Goal: Task Accomplishment & Management: Use online tool/utility

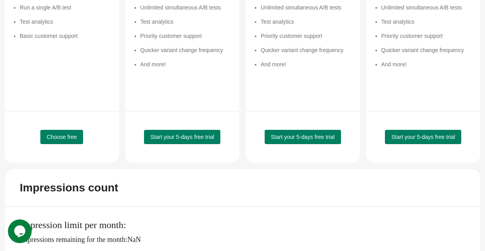
scroll to position [205, 0]
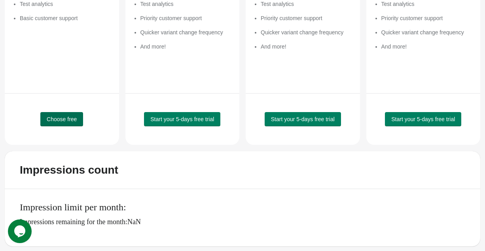
click at [67, 123] on button "Choose free" at bounding box center [61, 119] width 43 height 14
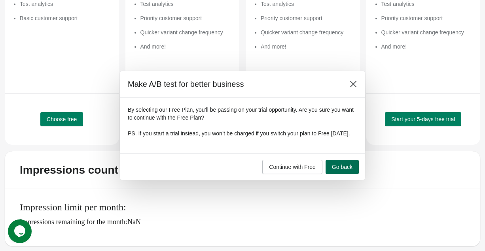
click at [339, 174] on button "Go back" at bounding box center [341, 167] width 33 height 14
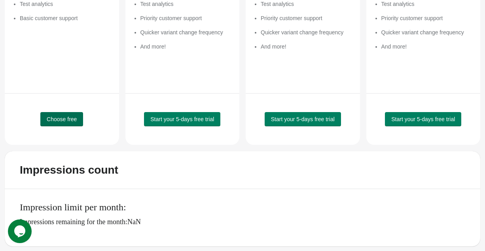
click at [72, 115] on button "Choose free" at bounding box center [61, 119] width 43 height 14
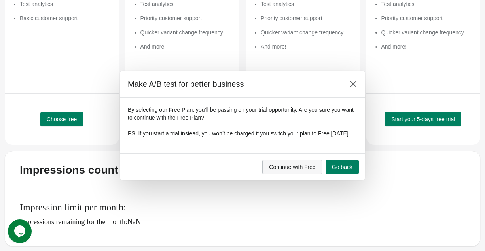
click at [287, 174] on button "Continue with Free" at bounding box center [292, 167] width 60 height 14
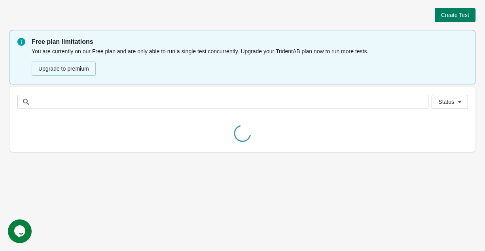
scroll to position [0, 0]
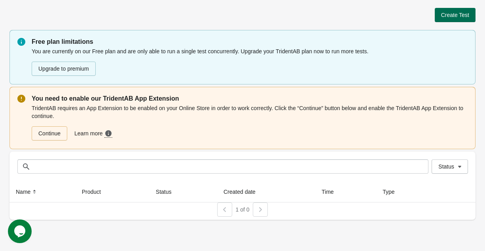
click at [451, 22] on button "Create Test" at bounding box center [455, 15] width 41 height 14
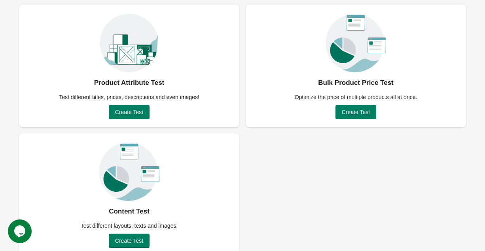
scroll to position [54, 0]
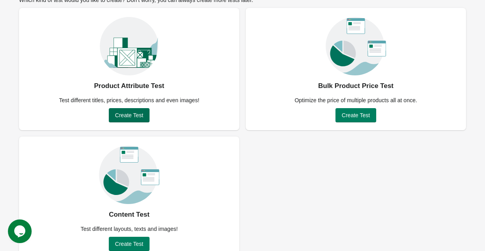
click at [136, 112] on span "Create Test" at bounding box center [129, 115] width 28 height 6
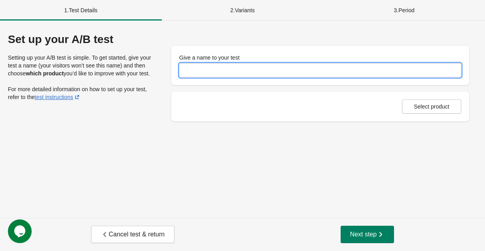
click at [215, 76] on input "Give a name to your test" at bounding box center [320, 70] width 282 height 14
click at [218, 72] on input "Give a name to your test" at bounding box center [320, 70] width 282 height 14
type input "***"
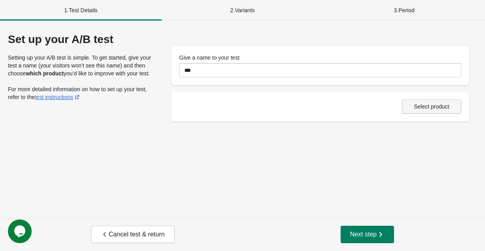
click at [414, 110] on button "Select product" at bounding box center [431, 107] width 59 height 14
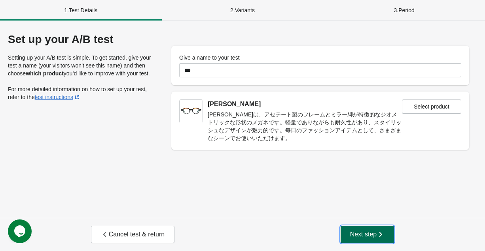
click at [362, 231] on span "Next step" at bounding box center [367, 235] width 35 height 8
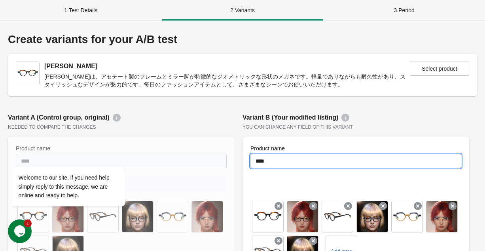
click at [316, 157] on input "****" at bounding box center [355, 161] width 211 height 14
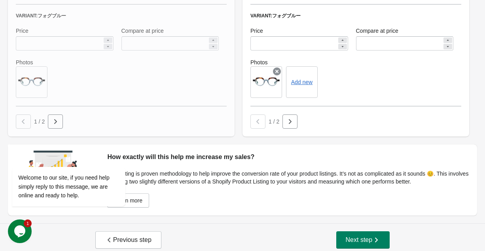
scroll to position [574, 0]
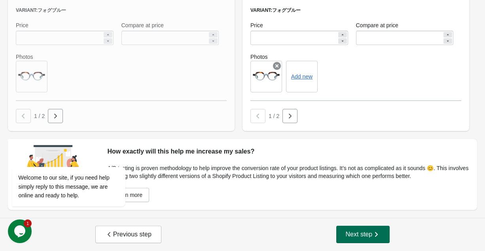
type input "*******"
click at [372, 238] on span "Next step" at bounding box center [363, 235] width 35 height 8
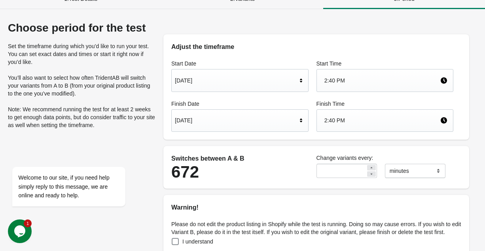
scroll to position [107, 0]
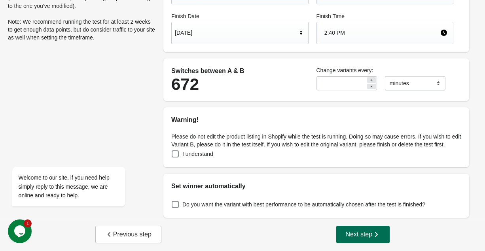
click at [381, 238] on button "Next step" at bounding box center [363, 234] width 54 height 17
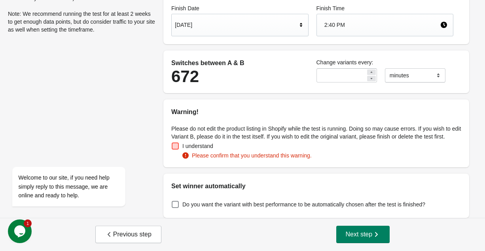
click at [206, 150] on span "I understand" at bounding box center [197, 146] width 31 height 8
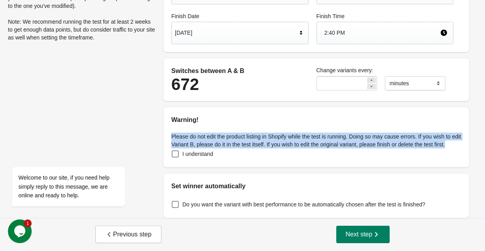
drag, startPoint x: 229, startPoint y: 147, endPoint x: 168, endPoint y: 129, distance: 63.9
click at [168, 129] on div "Please do not edit the product listing in Shopify while the test is running. Do…" at bounding box center [316, 146] width 306 height 43
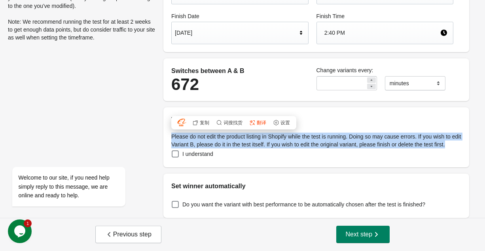
click at [259, 121] on span "翻译" at bounding box center [261, 123] width 9 height 5
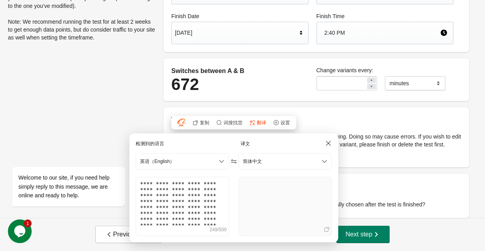
drag, startPoint x: 355, startPoint y: 166, endPoint x: 359, endPoint y: 193, distance: 27.1
click at [356, 166] on div "Please do not edit the product listing in Shopify while the test is running. Do…" at bounding box center [316, 146] width 306 height 43
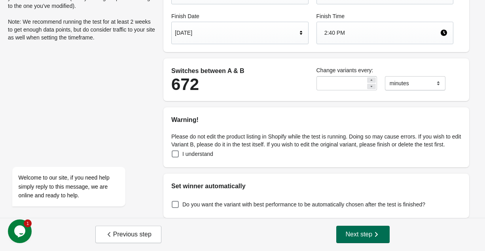
click at [358, 239] on span "Next step" at bounding box center [363, 235] width 35 height 8
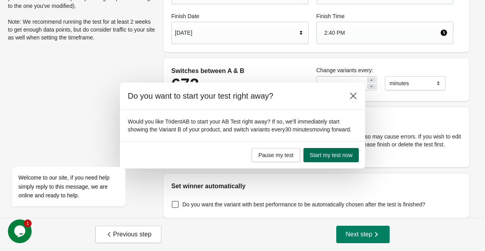
click at [342, 157] on span "Start my test now" at bounding box center [331, 155] width 43 height 6
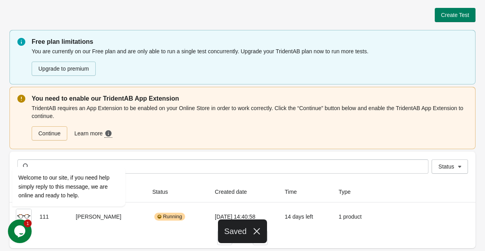
scroll to position [0, 0]
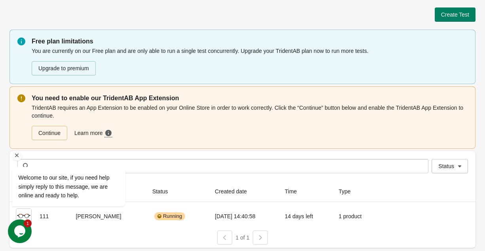
drag, startPoint x: 16, startPoint y: 156, endPoint x: 53, endPoint y: 340, distance: 187.6
click at [16, 156] on icon "Chat attention grabber" at bounding box center [16, 155] width 7 height 7
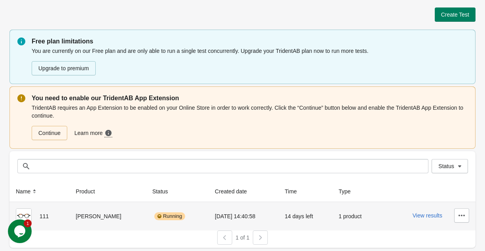
click at [45, 217] on div "111" at bounding box center [39, 217] width 47 height 16
drag, startPoint x: 50, startPoint y: 217, endPoint x: 32, endPoint y: 217, distance: 17.8
click at [32, 217] on div "111" at bounding box center [39, 217] width 47 height 16
click at [432, 217] on button "View results" at bounding box center [427, 216] width 30 height 6
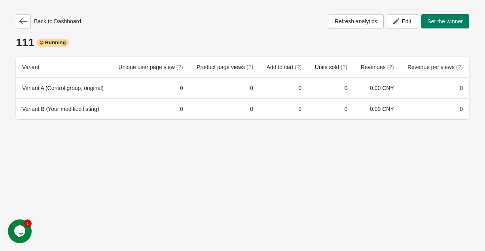
click at [15, 21] on div "Back to Dashboard Refresh analytics Edit Set the winner 111 Running Variant Uni…" at bounding box center [242, 64] width 466 height 129
click at [24, 21] on icon "button" at bounding box center [23, 21] width 8 height 6
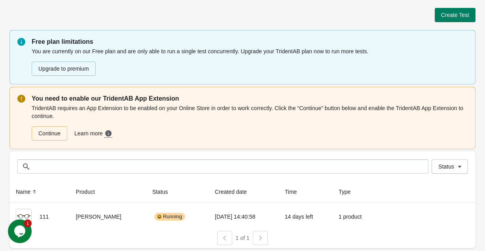
scroll to position [0, 0]
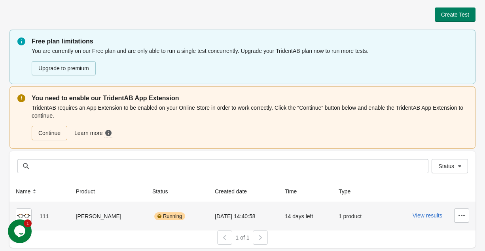
click at [81, 223] on div "[PERSON_NAME]" at bounding box center [108, 217] width 64 height 16
click at [85, 219] on div "[PERSON_NAME]" at bounding box center [108, 217] width 64 height 16
click at [463, 217] on icon "button" at bounding box center [462, 216] width 8 height 8
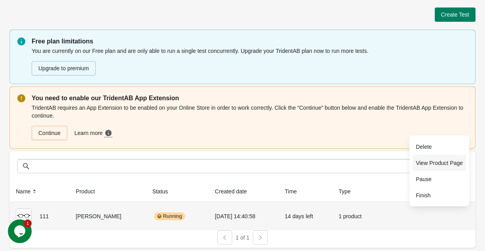
click at [435, 164] on span "View Product Page" at bounding box center [439, 163] width 47 height 8
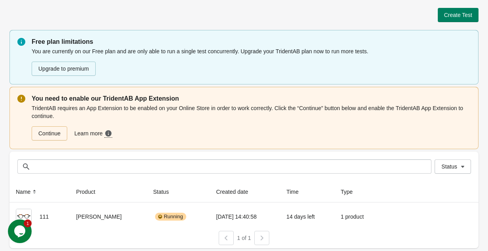
scroll to position [0, 0]
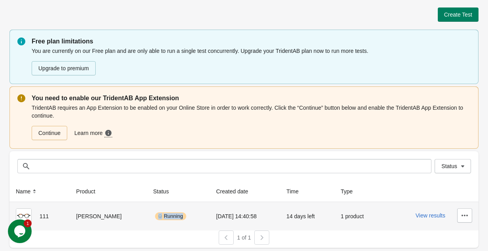
drag, startPoint x: 171, startPoint y: 217, endPoint x: 164, endPoint y: 220, distance: 6.9
click at [164, 220] on div "Running" at bounding box center [178, 217] width 50 height 16
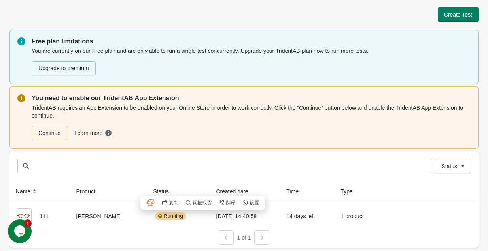
click at [228, 207] on div " 复制  词搜找货  翻译  设置 仅本次访问隐藏 在当前网站禁用 功能开关" at bounding box center [202, 203] width 125 height 13
click at [228, 204] on span "翻译" at bounding box center [230, 203] width 9 height 5
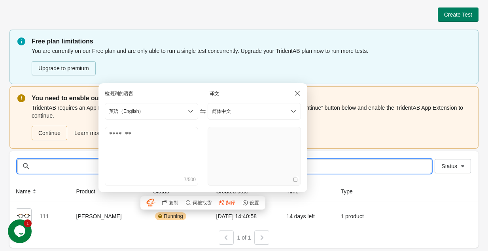
drag, startPoint x: 362, startPoint y: 173, endPoint x: 376, endPoint y: 198, distance: 28.5
click at [362, 173] on input "text" at bounding box center [232, 166] width 398 height 14
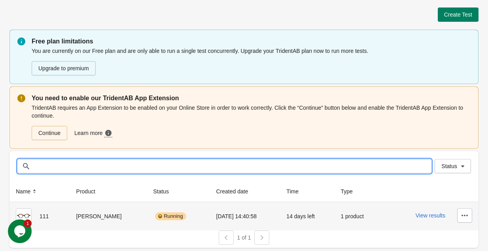
click at [318, 217] on div "14 days left" at bounding box center [307, 217] width 42 height 16
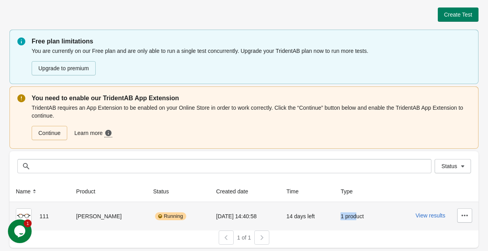
drag, startPoint x: 330, startPoint y: 217, endPoint x: 359, endPoint y: 217, distance: 29.3
click at [355, 217] on td "1 product" at bounding box center [357, 216] width 47 height 28
click at [364, 218] on div "1 product" at bounding box center [357, 217] width 35 height 16
click at [471, 216] on button "button" at bounding box center [464, 216] width 15 height 14
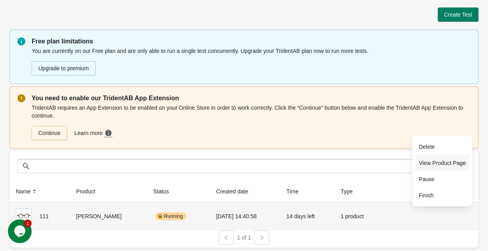
click at [434, 163] on span "View Product Page" at bounding box center [442, 163] width 47 height 8
click at [458, 200] on button "Finish" at bounding box center [442, 195] width 53 height 16
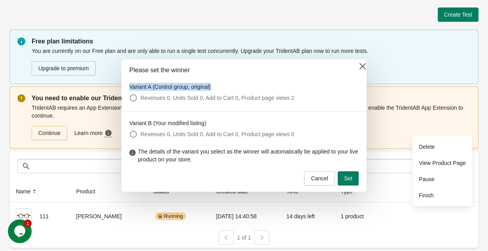
drag, startPoint x: 226, startPoint y: 85, endPoint x: 129, endPoint y: 88, distance: 97.7
click at [129, 88] on div "Variant A (Control group, original) Revenues 0, Units Sold 0, Add to Cart 0, Pr…" at bounding box center [243, 93] width 245 height 36
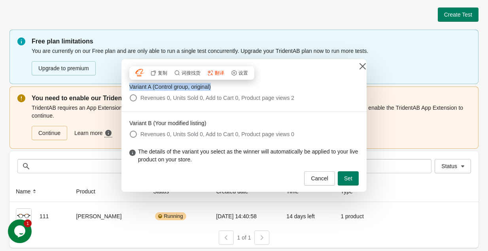
click at [210, 72] on span "" at bounding box center [211, 73] width 6 height 6
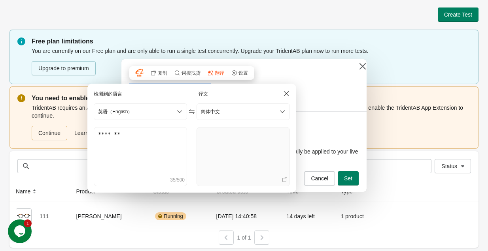
click at [300, 78] on div "Variant A (Control group, original) Revenues 0, Units Sold 0, Add to Cart 0, Pr…" at bounding box center [243, 93] width 245 height 36
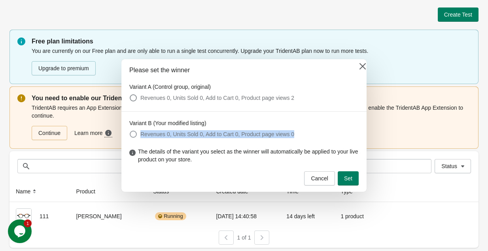
drag, startPoint x: 314, startPoint y: 137, endPoint x: 138, endPoint y: 132, distance: 176.0
click at [138, 132] on li "Revenues 0, Units Sold 0, Add to Cart 0, Product page views 0" at bounding box center [243, 134] width 229 height 11
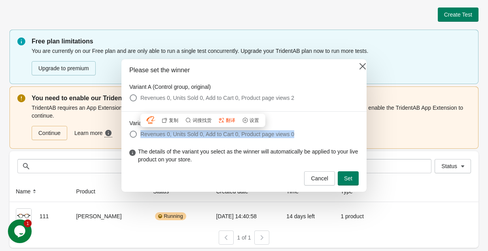
click at [224, 121] on button " 翻译" at bounding box center [227, 120] width 18 height 7
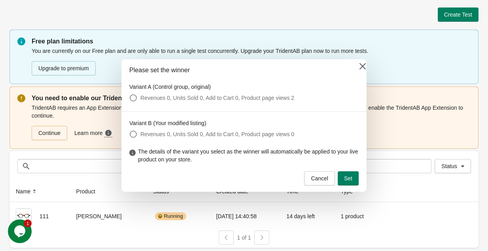
click at [316, 108] on div "Variant A (Control group, original) Revenues 0, Units Sold 0, Add to Cart 0, Pr…" at bounding box center [243, 93] width 245 height 36
click at [361, 66] on icon at bounding box center [363, 66] width 8 height 8
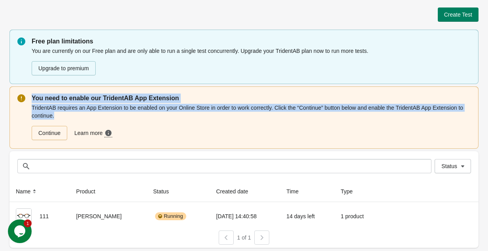
drag, startPoint x: 106, startPoint y: 115, endPoint x: 31, endPoint y: 96, distance: 77.0
click at [31, 96] on div "You need to enable our TridentAB App Extension TridentAB requires an App Extens…" at bounding box center [243, 118] width 469 height 62
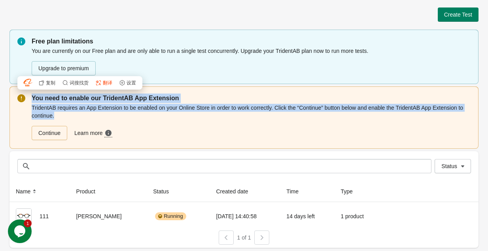
click at [108, 84] on span "翻译" at bounding box center [107, 83] width 9 height 5
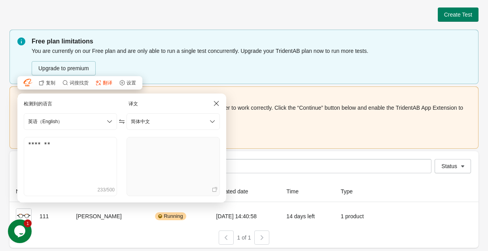
click at [252, 134] on div "Continue Learn more Need more guidance? Click here to see a step-by-step video …" at bounding box center [249, 131] width 442 height 17
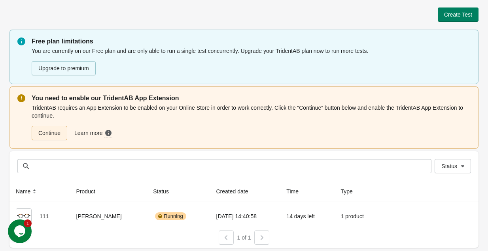
click at [62, 131] on link "Continue" at bounding box center [50, 133] width 36 height 14
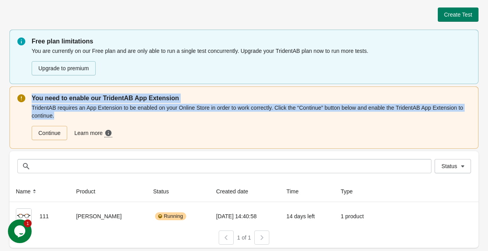
drag, startPoint x: 97, startPoint y: 119, endPoint x: 33, endPoint y: 98, distance: 67.0
click at [33, 98] on div "You need to enable our TridentAB App Extension TridentAB requires an App Extens…" at bounding box center [251, 117] width 439 height 47
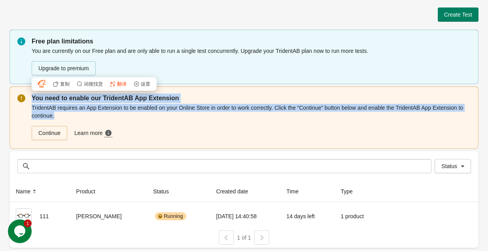
click at [121, 85] on span "翻译" at bounding box center [121, 84] width 9 height 5
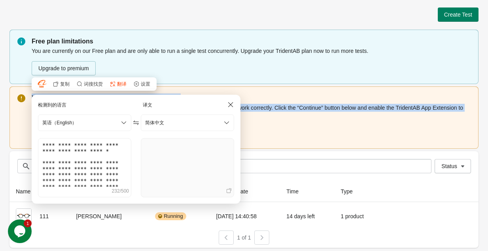
scroll to position [6, 0]
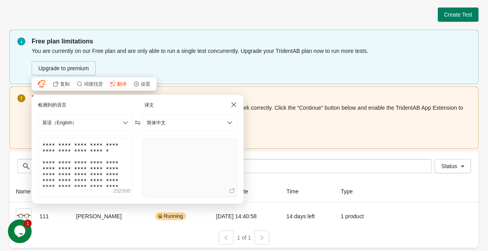
click at [274, 134] on div "Continue Learn more Need more guidance? Click here to see a step-by-step video …" at bounding box center [249, 131] width 442 height 17
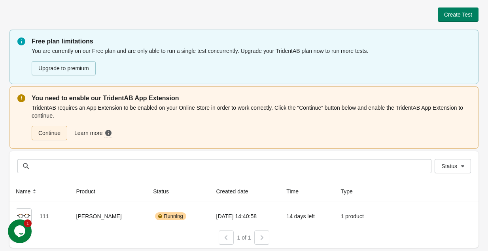
click at [50, 136] on link "Continue" at bounding box center [50, 133] width 36 height 14
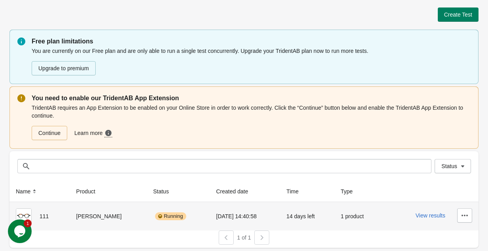
click at [84, 209] on div "[PERSON_NAME]" at bounding box center [108, 217] width 64 height 16
drag, startPoint x: 129, startPoint y: 215, endPoint x: 164, endPoint y: 216, distance: 35.2
click at [164, 216] on td "Running" at bounding box center [178, 216] width 63 height 28
click at [155, 219] on div "Running" at bounding box center [170, 217] width 31 height 8
drag, startPoint x: 160, startPoint y: 218, endPoint x: 138, endPoint y: 217, distance: 21.8
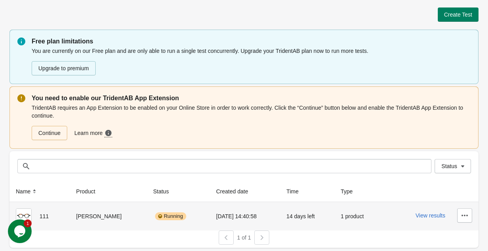
click at [155, 217] on div "Running" at bounding box center [170, 217] width 31 height 8
drag, startPoint x: 160, startPoint y: 216, endPoint x: 140, endPoint y: 217, distance: 19.8
click at [155, 217] on div "Running" at bounding box center [170, 217] width 31 height 8
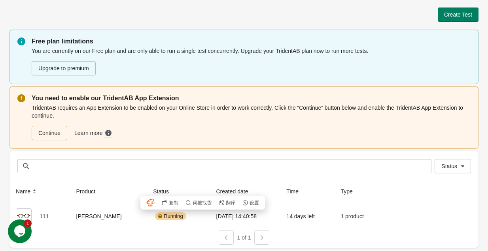
click at [216, 202] on div " 复制  词搜找货  翻译  设置 仅本次访问隐藏 在当前网站禁用 功能开关" at bounding box center [202, 203] width 125 height 13
click at [221, 201] on span "" at bounding box center [222, 203] width 6 height 6
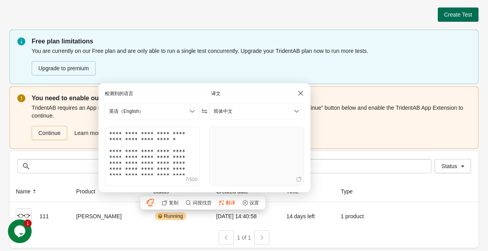
click at [452, 10] on button "Create Test" at bounding box center [458, 15] width 41 height 14
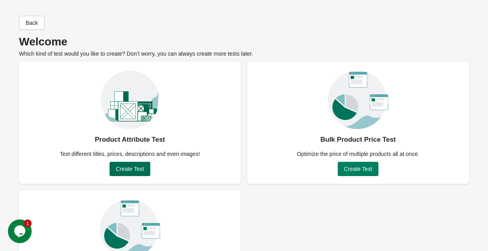
click at [146, 171] on button "Create Test" at bounding box center [130, 169] width 41 height 14
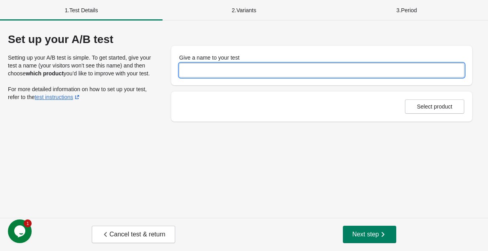
click at [213, 68] on input "Give a name to your test" at bounding box center [321, 70] width 285 height 14
type input "**********"
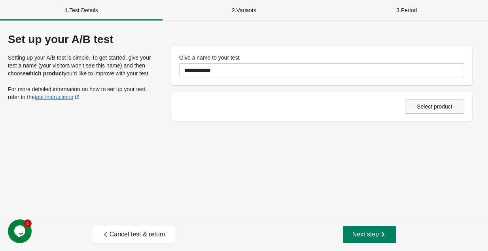
click at [432, 106] on span "Select product" at bounding box center [435, 107] width 36 height 6
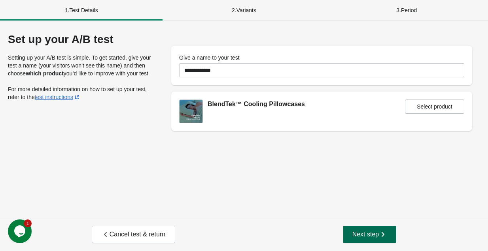
click at [368, 229] on button "Next step" at bounding box center [370, 234] width 54 height 17
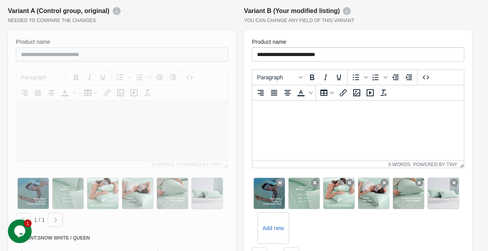
scroll to position [112, 0]
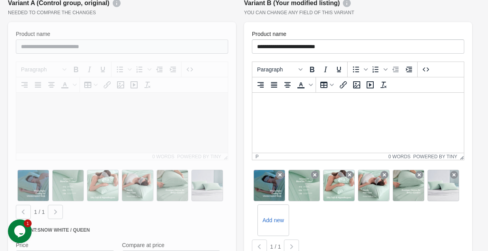
click at [266, 113] on html at bounding box center [358, 103] width 212 height 21
click at [320, 51] on input "**********" at bounding box center [358, 47] width 212 height 14
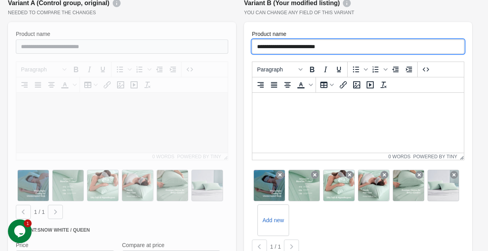
drag, startPoint x: 285, startPoint y: 47, endPoint x: 210, endPoint y: 47, distance: 74.3
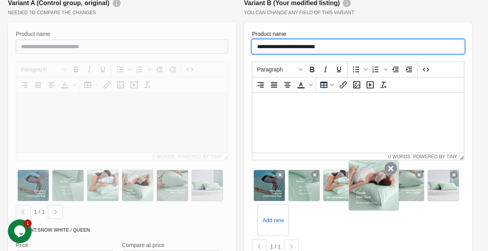
type input "**********"
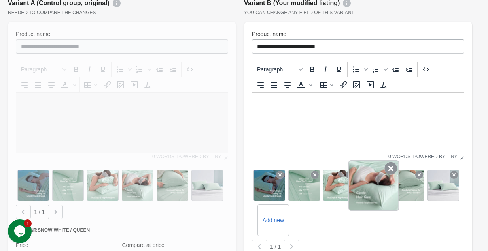
click at [388, 170] on icon at bounding box center [390, 169] width 13 height 13
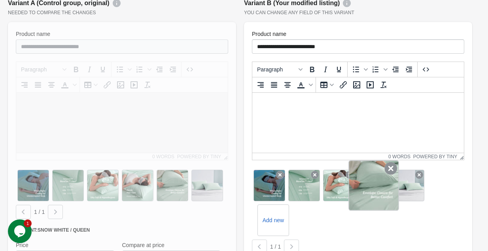
click at [389, 169] on icon at bounding box center [390, 169] width 13 height 13
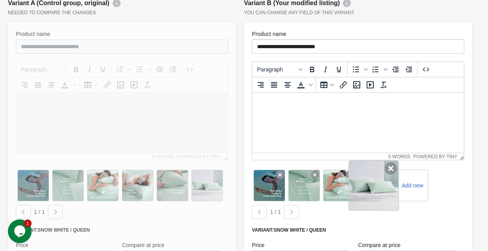
click at [384, 172] on div at bounding box center [373, 186] width 51 height 51
click at [389, 169] on icon at bounding box center [390, 169] width 13 height 13
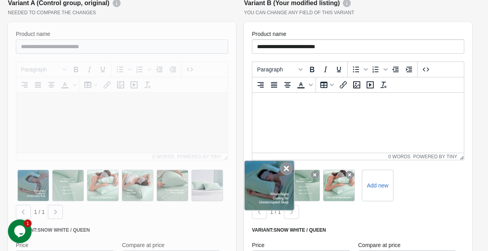
drag, startPoint x: 288, startPoint y: 180, endPoint x: 262, endPoint y: 178, distance: 25.7
click at [262, 178] on div "Add new" at bounding box center [358, 185] width 212 height 35
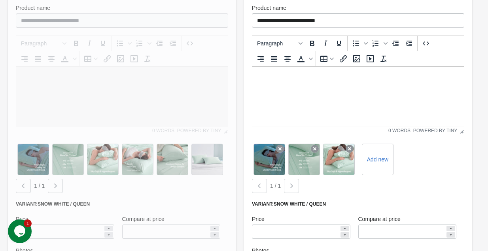
click at [390, 209] on div "Variant: Snow White / Queen Price ***** Compare at price Photos Add new" at bounding box center [358, 248] width 212 height 94
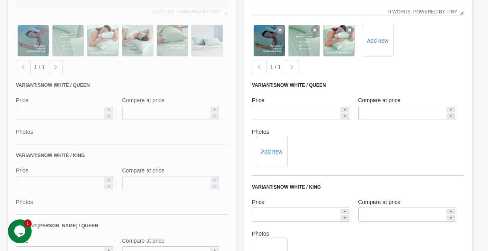
scroll to position [268, 0]
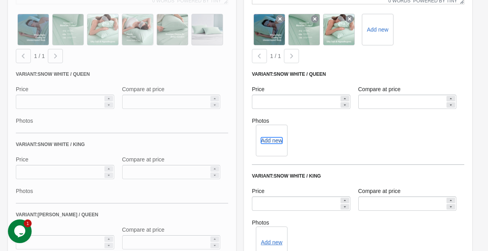
click at [270, 141] on button "Add new" at bounding box center [271, 141] width 21 height 6
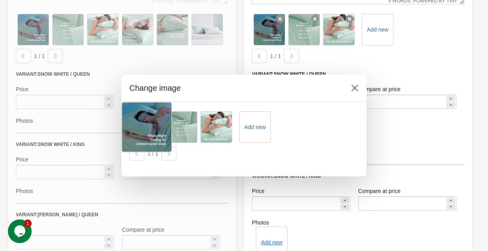
click at [152, 125] on div at bounding box center [146, 127] width 51 height 51
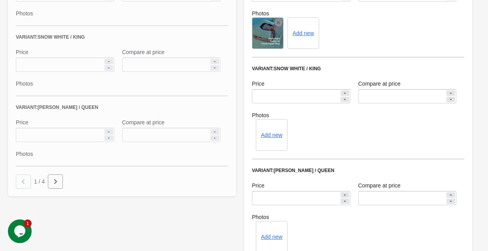
click at [354, 140] on div "Add new" at bounding box center [358, 135] width 212 height 32
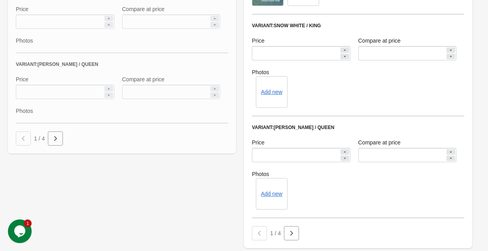
scroll to position [424, 0]
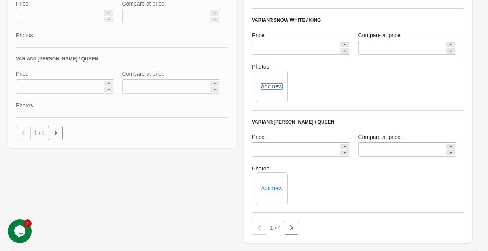
click at [275, 88] on button "Add new" at bounding box center [271, 86] width 21 height 6
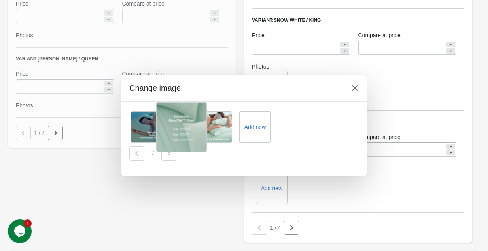
click at [157, 132] on div at bounding box center [181, 127] width 51 height 51
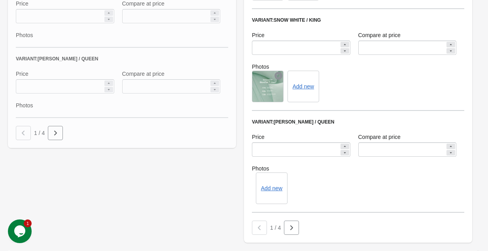
click at [327, 182] on div "Add new" at bounding box center [358, 189] width 212 height 32
click at [272, 190] on button "Add new" at bounding box center [271, 188] width 21 height 6
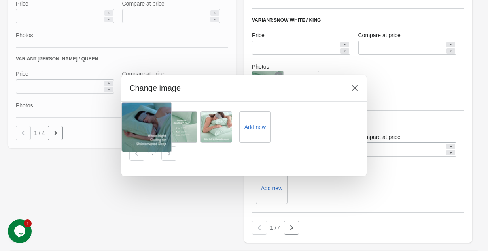
click at [142, 125] on div at bounding box center [146, 127] width 51 height 51
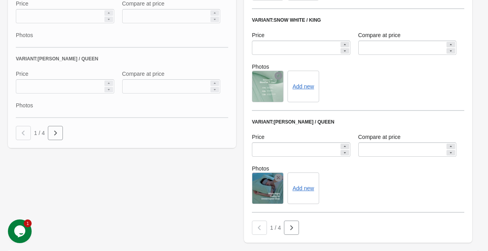
click at [367, 208] on div "Variant: Misty Grey / Queen Price ***** Compare at price Photos Add new" at bounding box center [358, 166] width 212 height 94
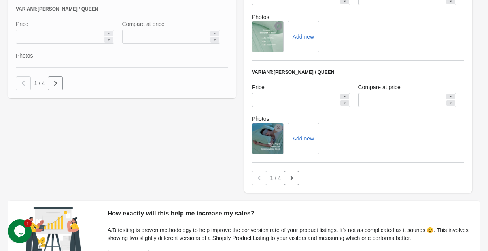
scroll to position [536, 0]
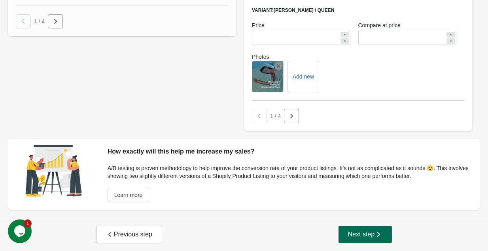
click at [351, 228] on button "Next step" at bounding box center [365, 234] width 54 height 17
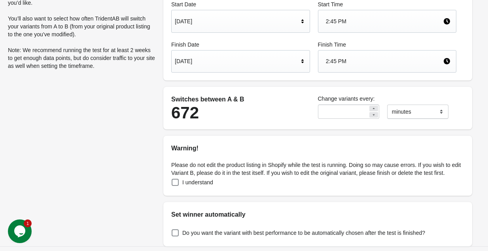
scroll to position [0, 0]
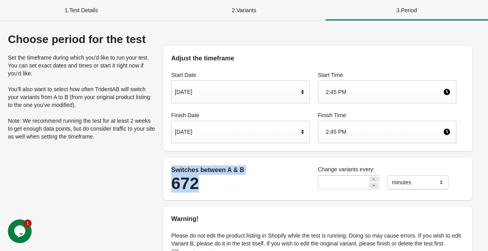
drag, startPoint x: 207, startPoint y: 185, endPoint x: 170, endPoint y: 174, distance: 38.9
click at [170, 174] on div "Switches between A & B 672" at bounding box center [240, 179] width 147 height 35
click at [250, 155] on span "" at bounding box center [253, 156] width 6 height 6
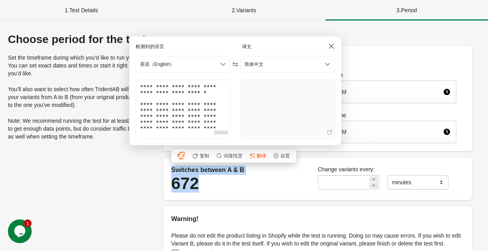
click at [263, 174] on div "Switches between A & B" at bounding box center [240, 170] width 139 height 9
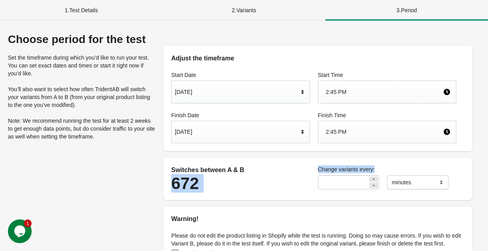
drag, startPoint x: 376, startPoint y: 168, endPoint x: 297, endPoint y: 170, distance: 78.3
click at [297, 170] on div "Switches between A & B 672 Change variants every: ** ******* ***** **** minutes" at bounding box center [313, 179] width 293 height 35
drag, startPoint x: 350, startPoint y: 169, endPoint x: 356, endPoint y: 169, distance: 5.9
click at [353, 169] on label "Change variants every:" at bounding box center [387, 170] width 139 height 8
drag, startPoint x: 374, startPoint y: 168, endPoint x: 316, endPoint y: 169, distance: 58.1
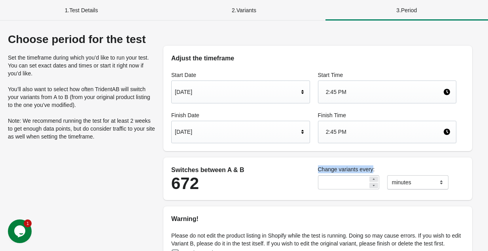
click at [316, 169] on div "Change variants every: ** ******* ***** **** minutes" at bounding box center [387, 178] width 147 height 32
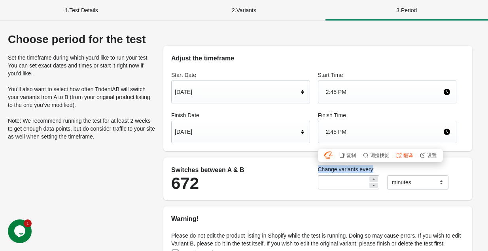
click at [398, 155] on button " 翻译" at bounding box center [404, 155] width 18 height 7
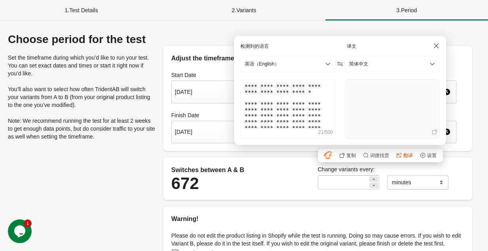
click at [283, 163] on div "Switches between A & B 672" at bounding box center [240, 179] width 147 height 35
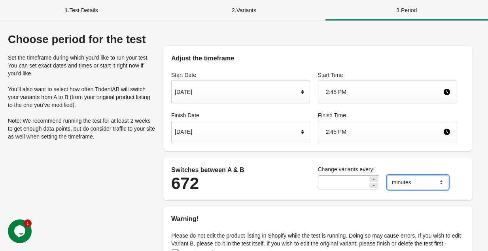
click at [398, 183] on select "******* ***** ****" at bounding box center [417, 183] width 61 height 14
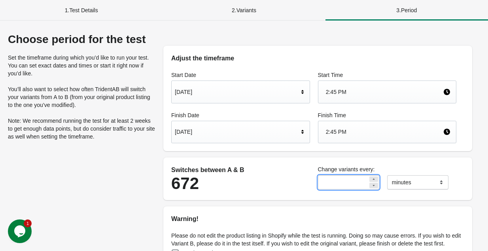
drag, startPoint x: 341, startPoint y: 180, endPoint x: 315, endPoint y: 181, distance: 26.5
click at [315, 181] on div "**" at bounding box center [348, 183] width 69 height 22
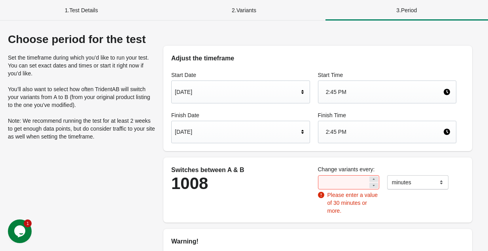
click at [247, 172] on div "Switches between A & B" at bounding box center [240, 170] width 139 height 9
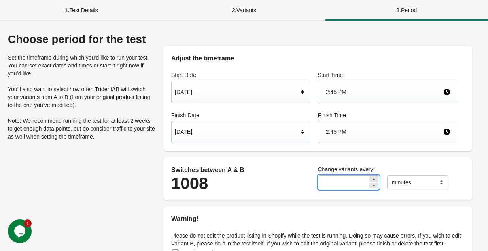
drag, startPoint x: 354, startPoint y: 185, endPoint x: 347, endPoint y: 185, distance: 6.4
click at [352, 185] on input "**" at bounding box center [343, 183] width 50 height 14
drag, startPoint x: 314, startPoint y: 183, endPoint x: 309, endPoint y: 183, distance: 4.4
click at [309, 183] on div "Switches between A & B 1008 Change variants every: ** ******* ***** **** minutes" at bounding box center [313, 179] width 293 height 35
type input "**"
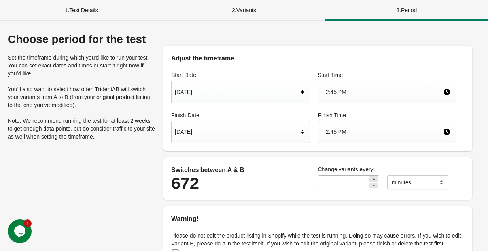
click at [247, 161] on div "Switches between A & B 672 Change variants every: ** ******* ***** **** minutes" at bounding box center [317, 179] width 309 height 43
click at [254, 133] on div "Oct 1, 2025" at bounding box center [237, 132] width 124 height 15
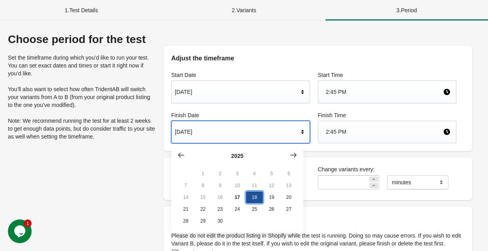
click at [253, 200] on button "18" at bounding box center [254, 198] width 17 height 12
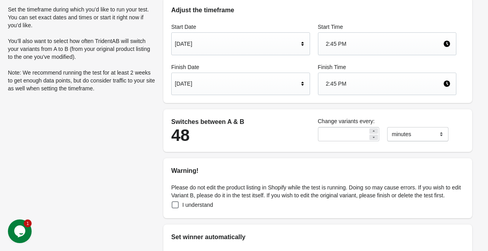
scroll to position [107, 0]
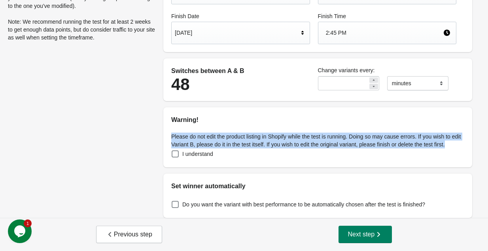
drag, startPoint x: 189, startPoint y: 138, endPoint x: 163, endPoint y: 123, distance: 29.4
click at [163, 123] on div "Adjust the timeframe Start Date Sep 17, 2025 Start Time 2:45 PM Finish Date Sep…" at bounding box center [317, 76] width 325 height 284
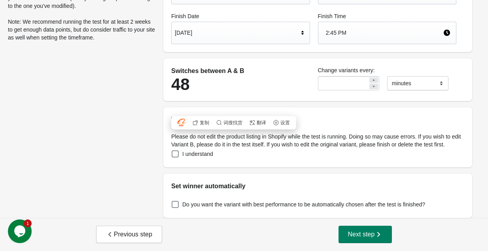
click at [193, 152] on span "I understand" at bounding box center [197, 154] width 31 height 8
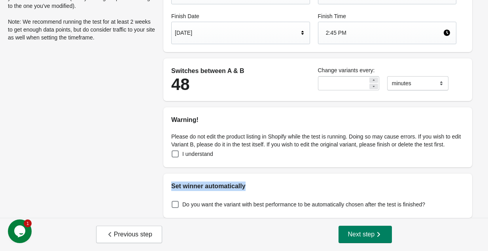
drag, startPoint x: 249, startPoint y: 186, endPoint x: 165, endPoint y: 187, distance: 83.4
click at [165, 187] on div "Set winner automatically" at bounding box center [317, 182] width 309 height 17
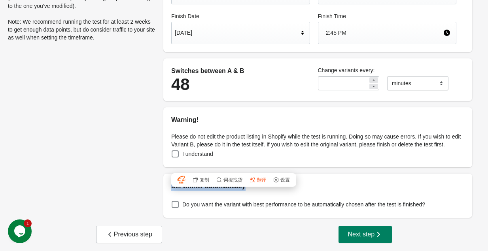
click at [255, 177] on button " 翻译" at bounding box center [258, 180] width 18 height 7
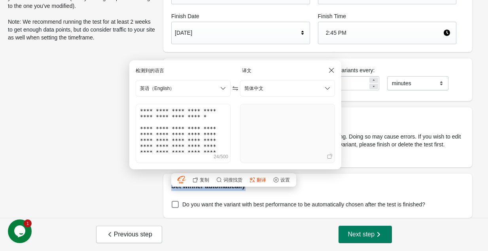
drag, startPoint x: 163, startPoint y: 184, endPoint x: 270, endPoint y: 209, distance: 110.7
click at [163, 184] on div "Adjust the timeframe Start Date Sep 17, 2025 Start Time 2:45 PM Finish Date Sep…" at bounding box center [317, 76] width 325 height 284
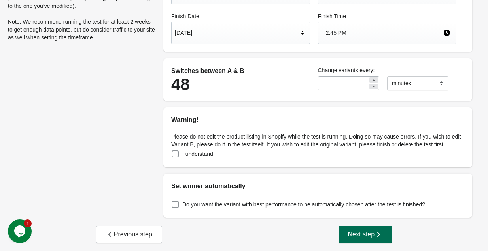
click at [372, 230] on button "Next step" at bounding box center [365, 234] width 54 height 17
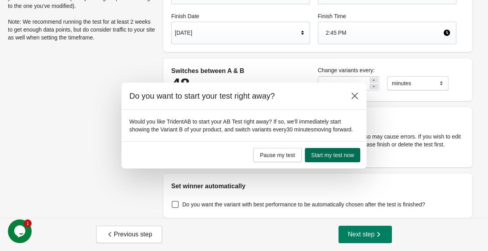
click at [318, 159] on span "Start my test now" at bounding box center [332, 155] width 43 height 6
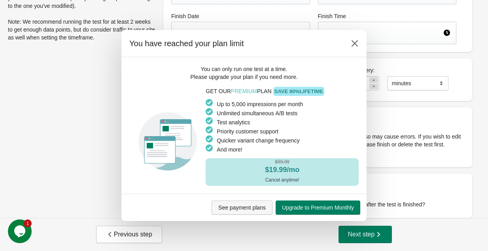
click at [254, 210] on span "See payment plans" at bounding box center [241, 208] width 47 height 6
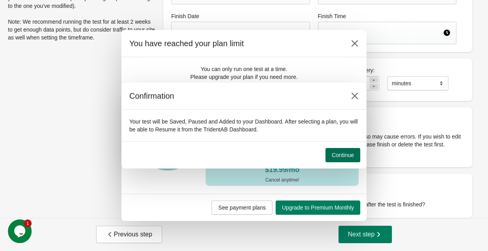
click at [339, 153] on span "Continue" at bounding box center [343, 155] width 22 height 6
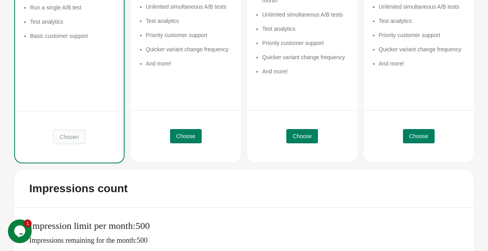
scroll to position [208, 0]
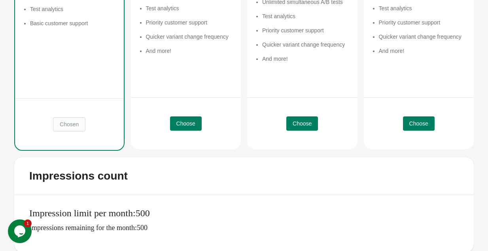
click at [71, 123] on span "Chosen" at bounding box center [69, 124] width 32 height 14
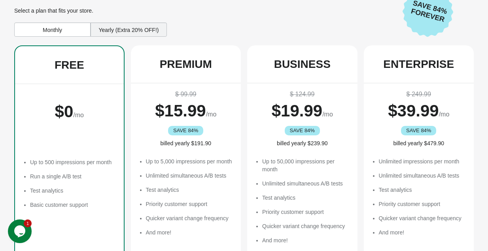
scroll to position [0, 0]
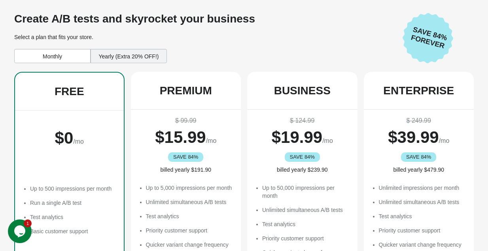
click at [60, 55] on div "Monthly" at bounding box center [52, 56] width 76 height 14
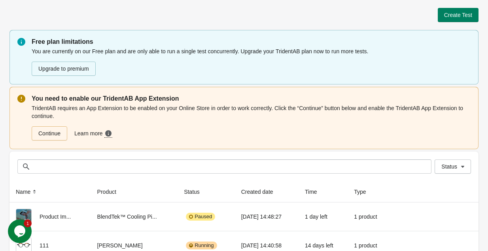
scroll to position [29, 0]
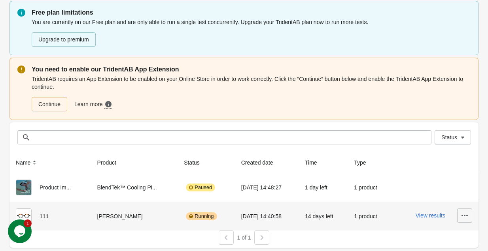
click at [458, 216] on button "button" at bounding box center [464, 216] width 15 height 14
click at [438, 176] on span "Pause" at bounding box center [442, 180] width 47 height 8
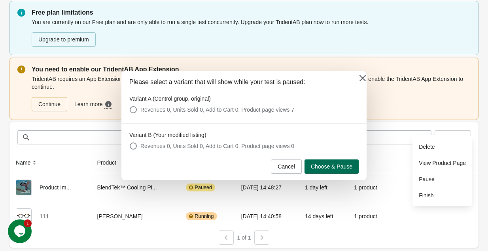
click at [336, 163] on button "Choose & Pause" at bounding box center [331, 167] width 54 height 14
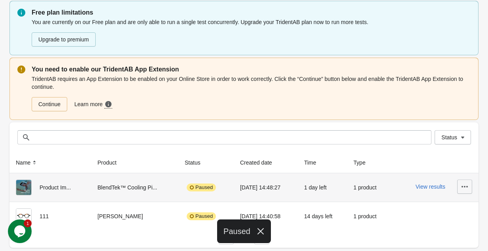
click at [466, 189] on icon "button" at bounding box center [465, 187] width 8 height 8
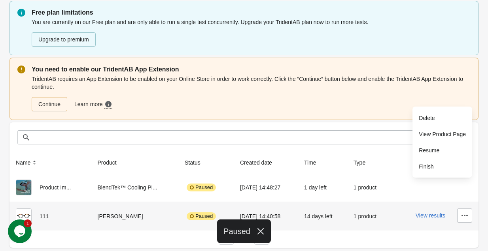
click at [416, 207] on td "View results" at bounding box center [434, 216] width 88 height 29
click at [455, 212] on div at bounding box center [462, 216] width 19 height 14
click at [460, 212] on button "button" at bounding box center [464, 216] width 15 height 14
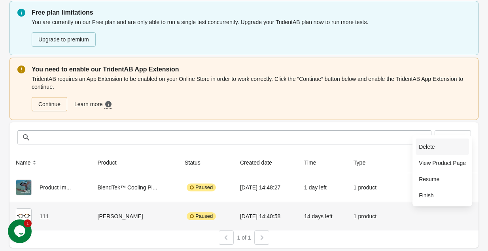
click at [439, 151] on span "Delete" at bounding box center [442, 147] width 47 height 8
click at [432, 149] on span "Delete" at bounding box center [442, 147] width 47 height 8
click at [425, 148] on span "Delete" at bounding box center [442, 147] width 47 height 8
click at [416, 147] on button "Delete" at bounding box center [442, 147] width 53 height 16
click at [420, 147] on span "Delete" at bounding box center [442, 147] width 47 height 8
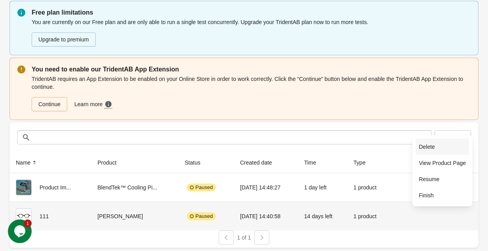
click at [420, 147] on span "Delete" at bounding box center [442, 147] width 47 height 8
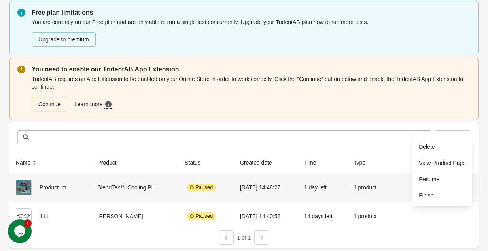
click at [289, 191] on div "[DATE] 14:48:27" at bounding box center [265, 188] width 51 height 16
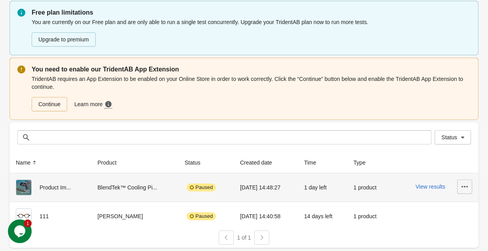
click at [462, 187] on icon "button" at bounding box center [465, 187] width 8 height 8
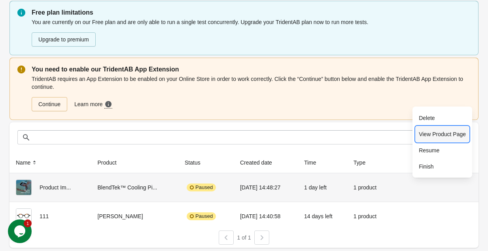
scroll to position [0, 0]
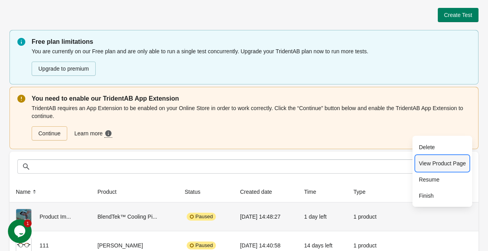
click at [424, 133] on div "Create Test Free plan limitations You are currently on our Free plan and are on…" at bounding box center [244, 140] width 488 height 281
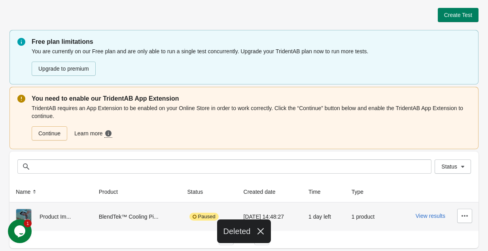
click at [206, 213] on div "Paused" at bounding box center [203, 217] width 29 height 8
click at [458, 219] on button "button" at bounding box center [464, 216] width 15 height 14
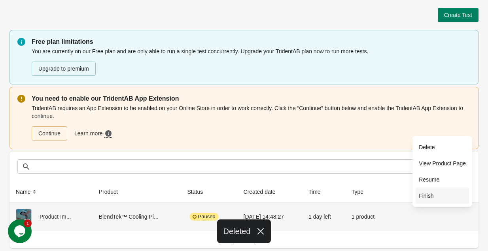
click at [432, 194] on span "Finish" at bounding box center [442, 196] width 47 height 8
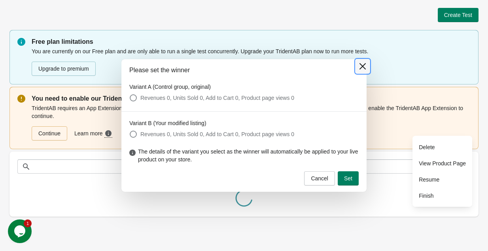
click at [361, 66] on icon at bounding box center [363, 66] width 8 height 8
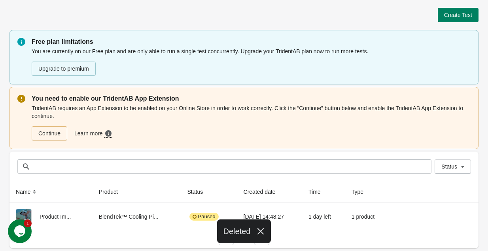
scroll to position [0, 0]
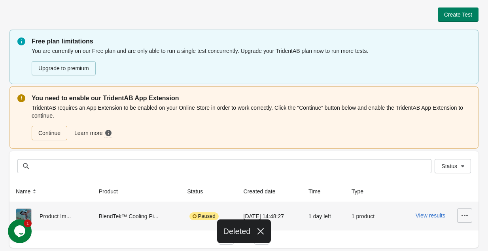
click at [468, 214] on icon "button" at bounding box center [465, 216] width 8 height 8
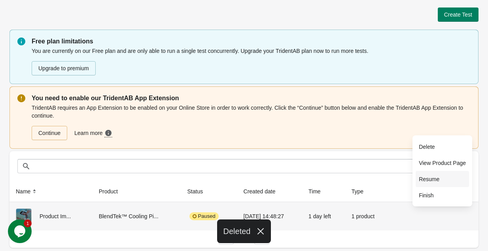
click at [444, 179] on span "Resume" at bounding box center [442, 180] width 47 height 8
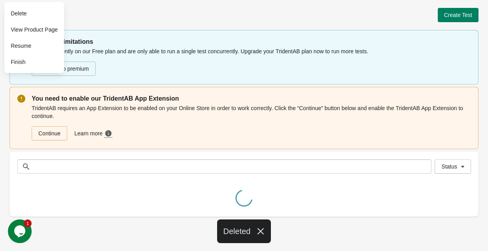
scroll to position [0, 0]
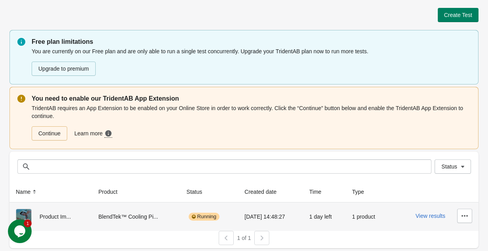
click at [206, 215] on div "Running" at bounding box center [204, 217] width 31 height 8
click at [422, 216] on button "View results" at bounding box center [431, 216] width 30 height 6
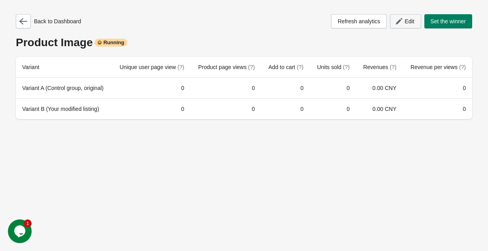
click at [408, 26] on button "Edit" at bounding box center [405, 21] width 31 height 14
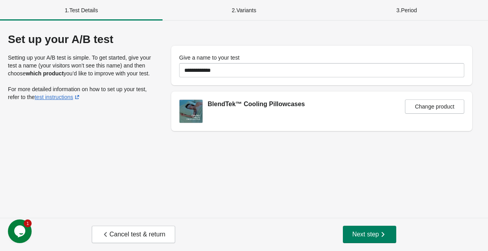
click at [257, 16] on div "2 . Variants" at bounding box center [244, 10] width 163 height 21
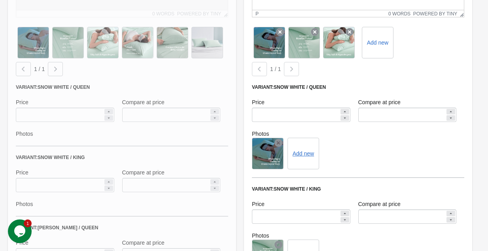
scroll to position [227, 0]
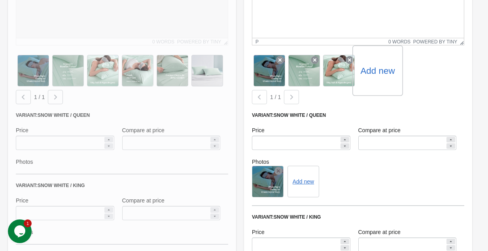
click at [376, 66] on label "Add new" at bounding box center [377, 70] width 34 height 13
click at [0, 0] on input "Add new" at bounding box center [0, 0] width 0 height 0
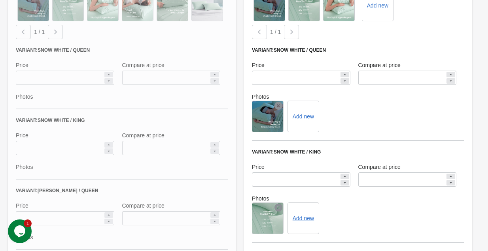
scroll to position [250, 0]
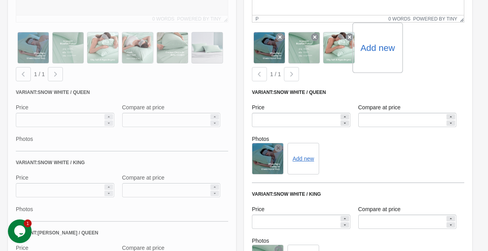
click at [376, 45] on label "Add new" at bounding box center [377, 48] width 34 height 13
click at [0, 0] on input "Add new" at bounding box center [0, 0] width 0 height 0
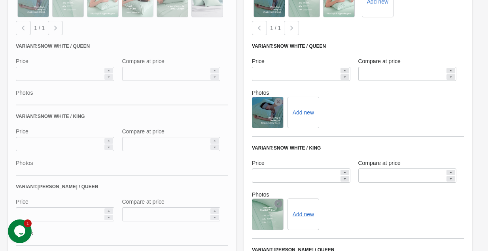
scroll to position [255, 0]
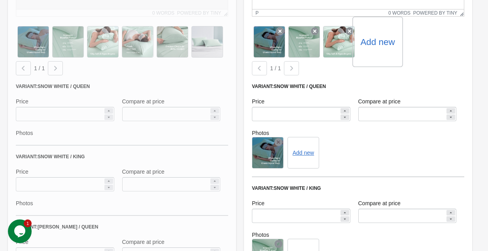
click at [371, 40] on label "Add new" at bounding box center [377, 42] width 34 height 13
click at [0, 0] on input "Add new" at bounding box center [0, 0] width 0 height 0
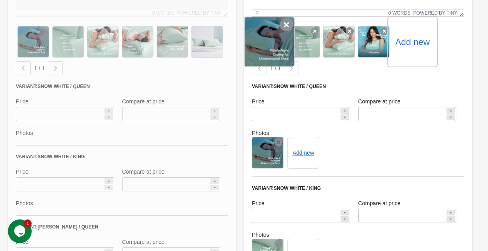
drag, startPoint x: 372, startPoint y: 37, endPoint x: 270, endPoint y: 38, distance: 102.0
click at [270, 38] on div "Add new" at bounding box center [358, 42] width 212 height 35
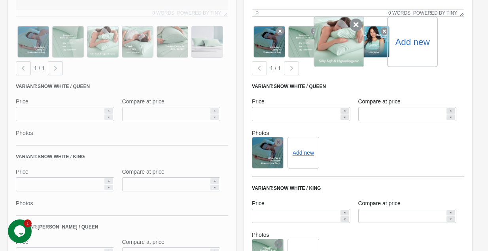
drag, startPoint x: 372, startPoint y: 42, endPoint x: 332, endPoint y: 40, distance: 40.0
click at [332, 40] on div "Add new" at bounding box center [358, 42] width 212 height 35
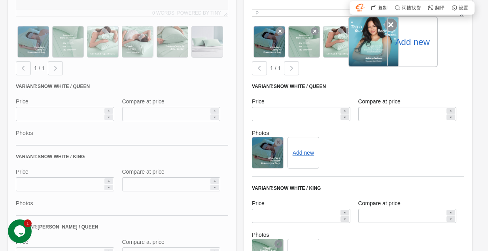
click at [380, 52] on div at bounding box center [373, 42] width 51 height 51
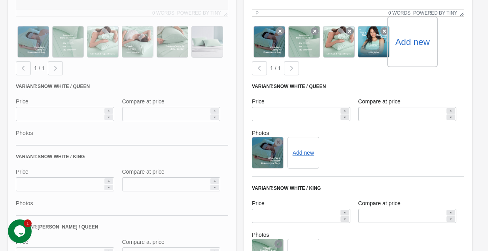
click at [380, 84] on div "Variant: Snow White / Queen" at bounding box center [358, 86] width 212 height 6
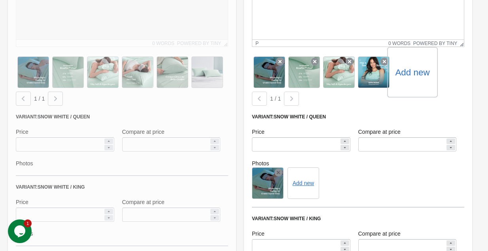
scroll to position [212, 0]
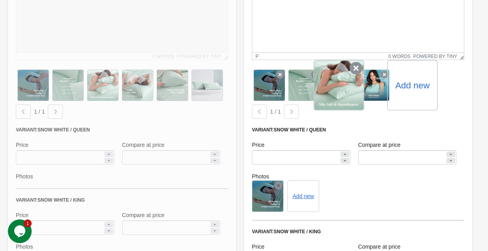
drag, startPoint x: 368, startPoint y: 69, endPoint x: 331, endPoint y: 71, distance: 36.5
click at [331, 71] on div "Add new" at bounding box center [358, 85] width 212 height 35
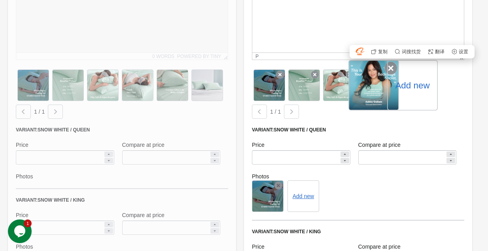
click at [371, 67] on div at bounding box center [373, 85] width 51 height 51
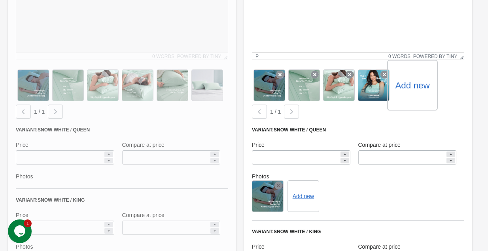
click at [384, 117] on div "1 / 1" at bounding box center [357, 110] width 216 height 17
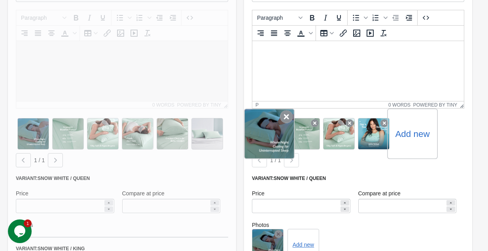
drag, startPoint x: 372, startPoint y: 134, endPoint x: 248, endPoint y: 135, distance: 124.6
click at [252, 135] on div "Add new" at bounding box center [358, 134] width 212 height 35
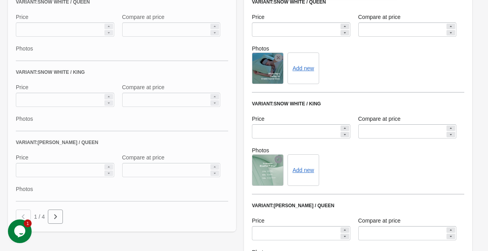
click at [346, 156] on div "Add new" at bounding box center [358, 171] width 212 height 32
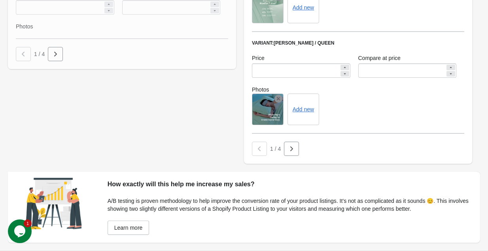
scroll to position [474, 0]
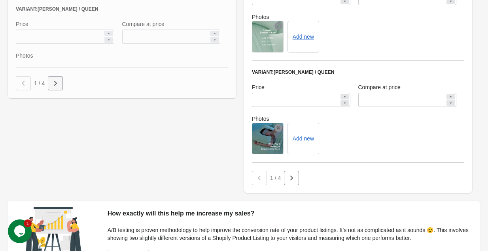
click at [58, 85] on icon "button" at bounding box center [55, 83] width 8 height 8
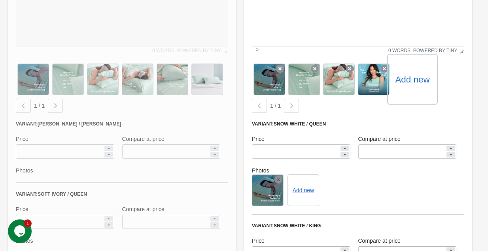
scroll to position [173, 0]
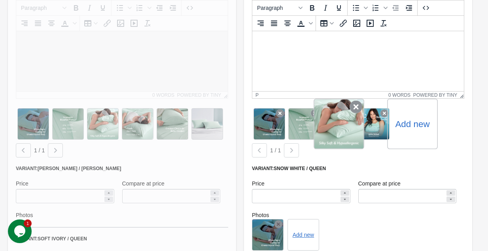
drag, startPoint x: 305, startPoint y: 122, endPoint x: 361, endPoint y: 122, distance: 55.8
click at [361, 122] on div "Add new" at bounding box center [358, 124] width 212 height 35
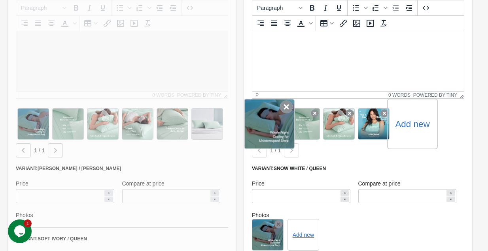
drag, startPoint x: 374, startPoint y: 122, endPoint x: 264, endPoint y: 107, distance: 110.6
click at [264, 107] on div "Add new" at bounding box center [358, 124] width 212 height 35
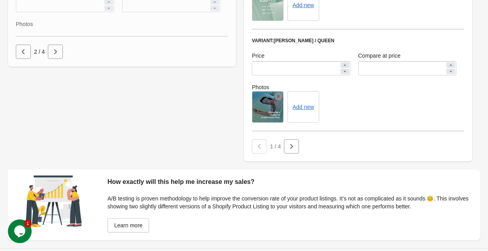
scroll to position [536, 0]
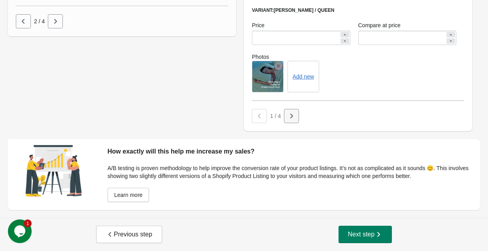
click at [293, 117] on icon "button" at bounding box center [291, 116] width 8 height 8
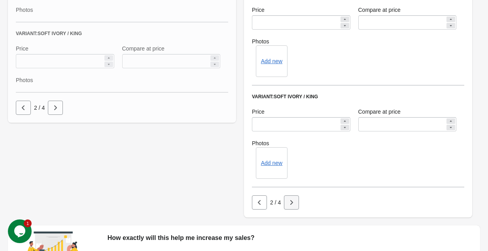
scroll to position [494, 0]
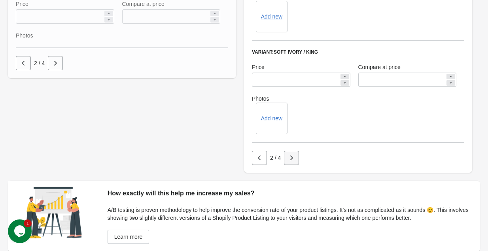
click at [288, 157] on icon "button" at bounding box center [291, 158] width 8 height 8
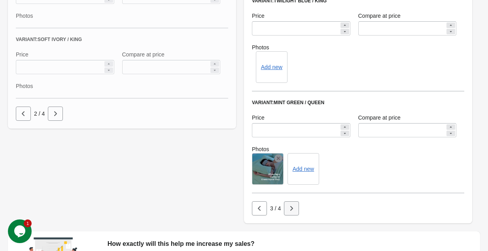
click at [289, 214] on button "button" at bounding box center [291, 209] width 15 height 14
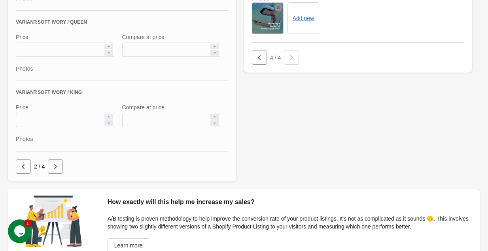
scroll to position [439, 0]
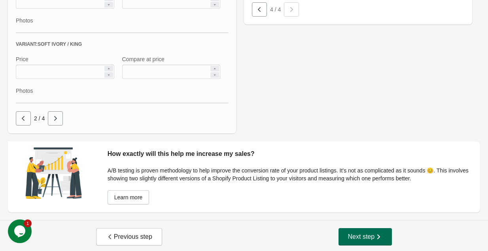
click at [350, 244] on button "Next step" at bounding box center [365, 237] width 54 height 17
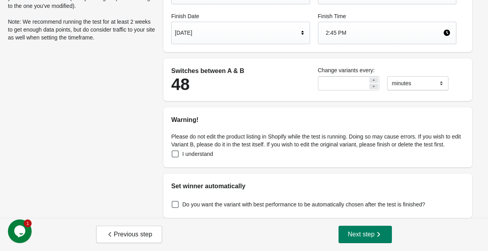
scroll to position [0, 0]
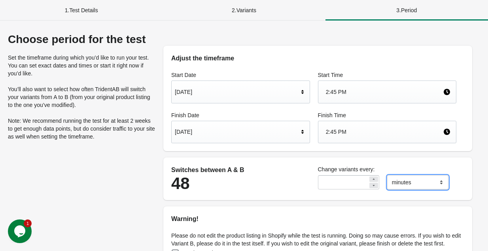
click at [394, 185] on select "******* ***** ****" at bounding box center [417, 183] width 61 height 14
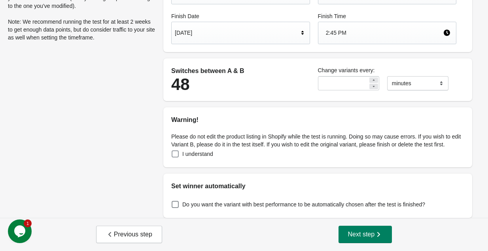
click at [201, 149] on label "I understand" at bounding box center [192, 154] width 42 height 11
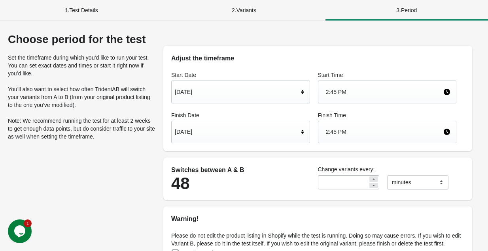
click at [254, 136] on div "[DATE]" at bounding box center [237, 132] width 124 height 15
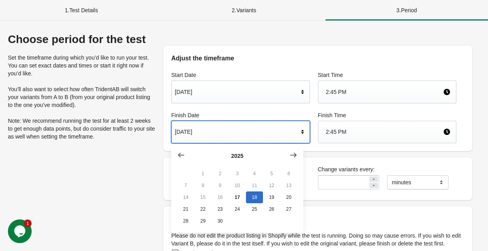
click at [329, 228] on div "Please do not edit the product listing in Shopify while the test is running. Do…" at bounding box center [317, 245] width 309 height 43
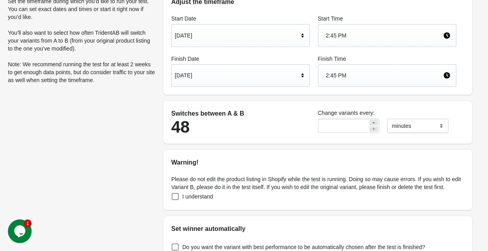
scroll to position [107, 0]
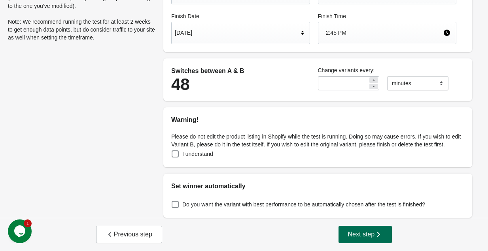
click at [367, 236] on span "Next step" at bounding box center [365, 235] width 35 height 8
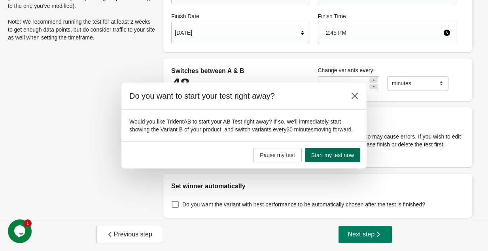
click at [323, 156] on span "Start my test now" at bounding box center [332, 155] width 43 height 6
